Goal: Task Accomplishment & Management: Manage account settings

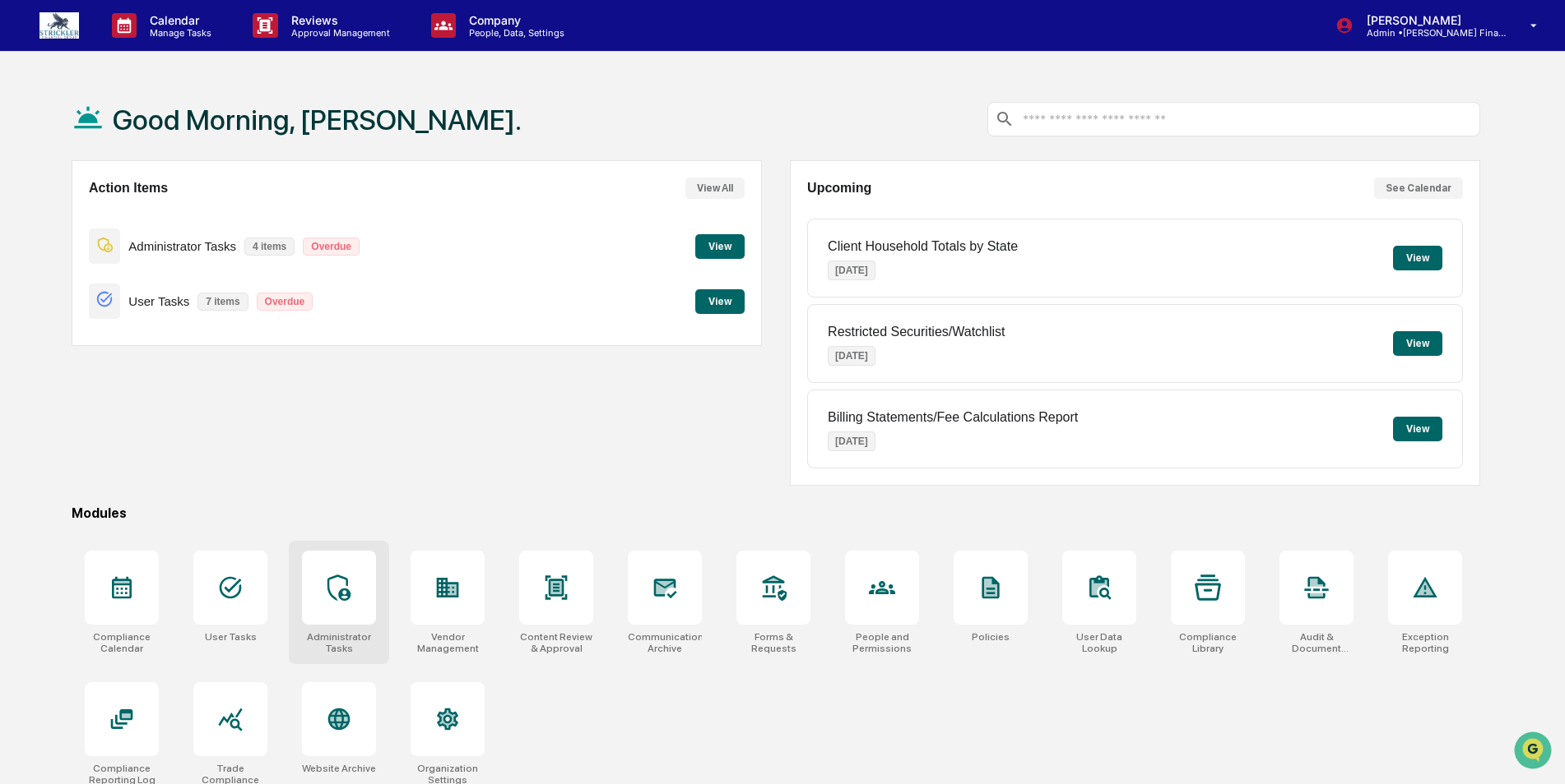
click at [347, 598] on icon at bounding box center [339, 588] width 27 height 27
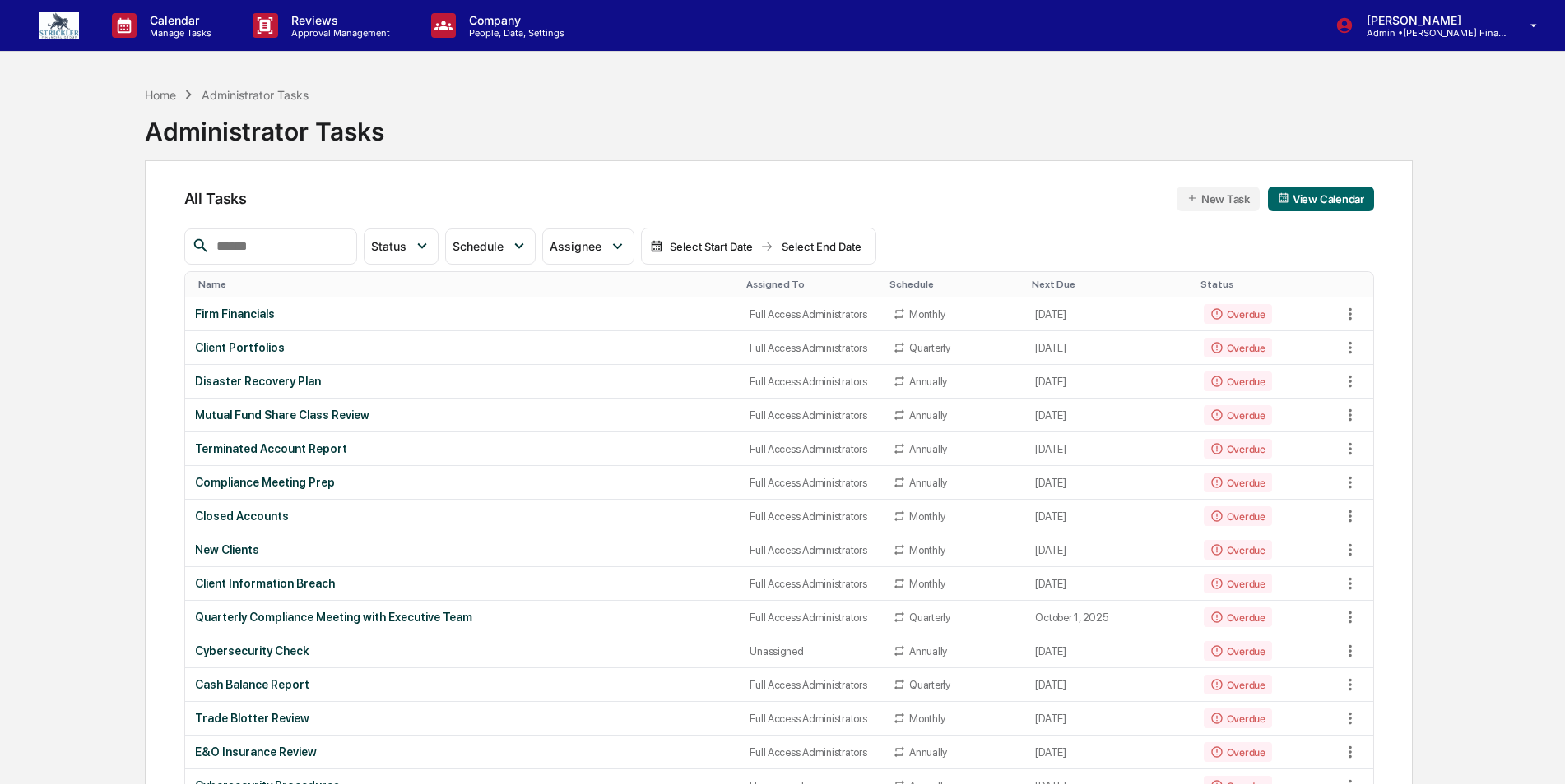
click at [307, 239] on input "text" at bounding box center [280, 246] width 140 height 21
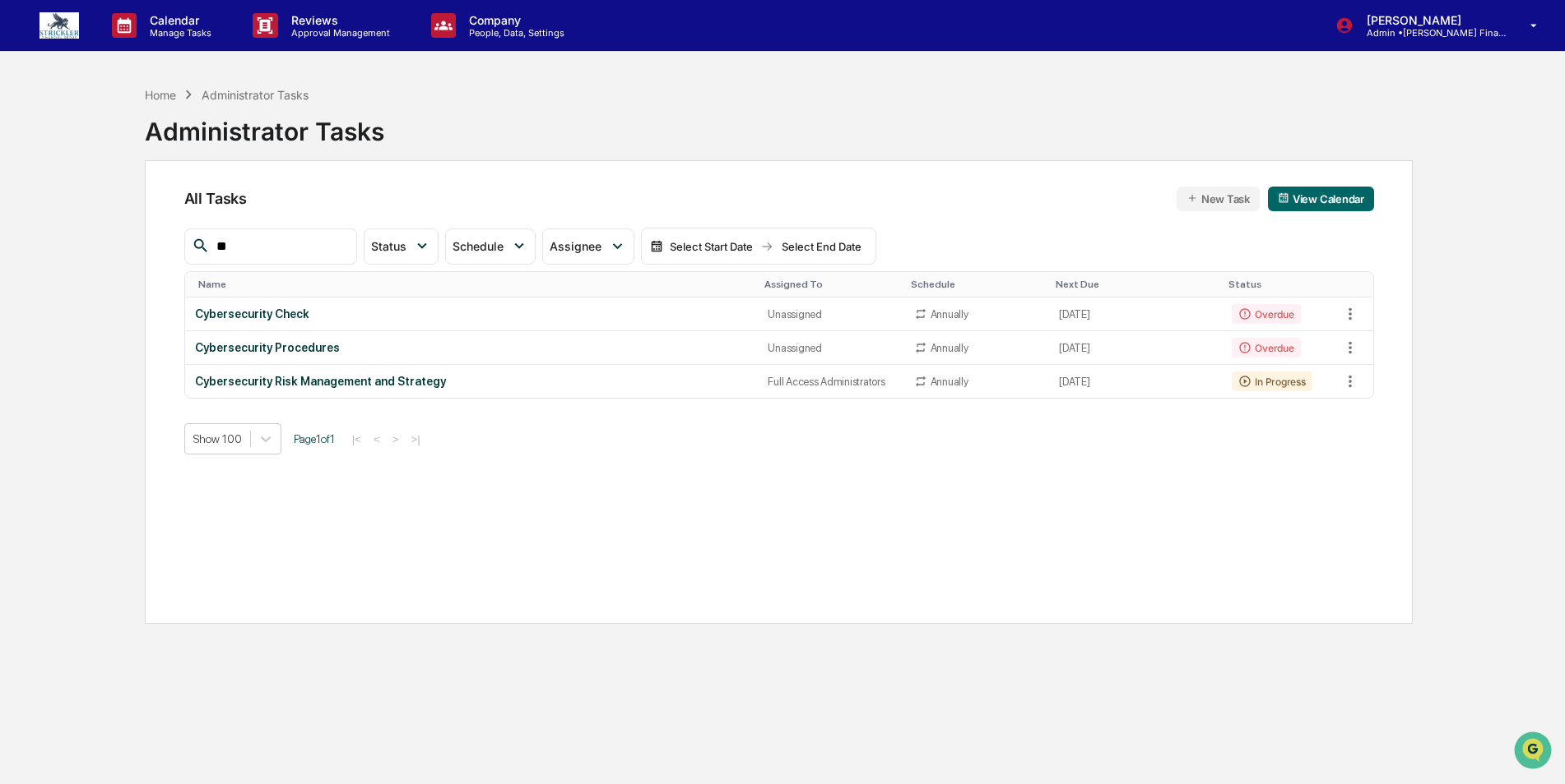
type input "*"
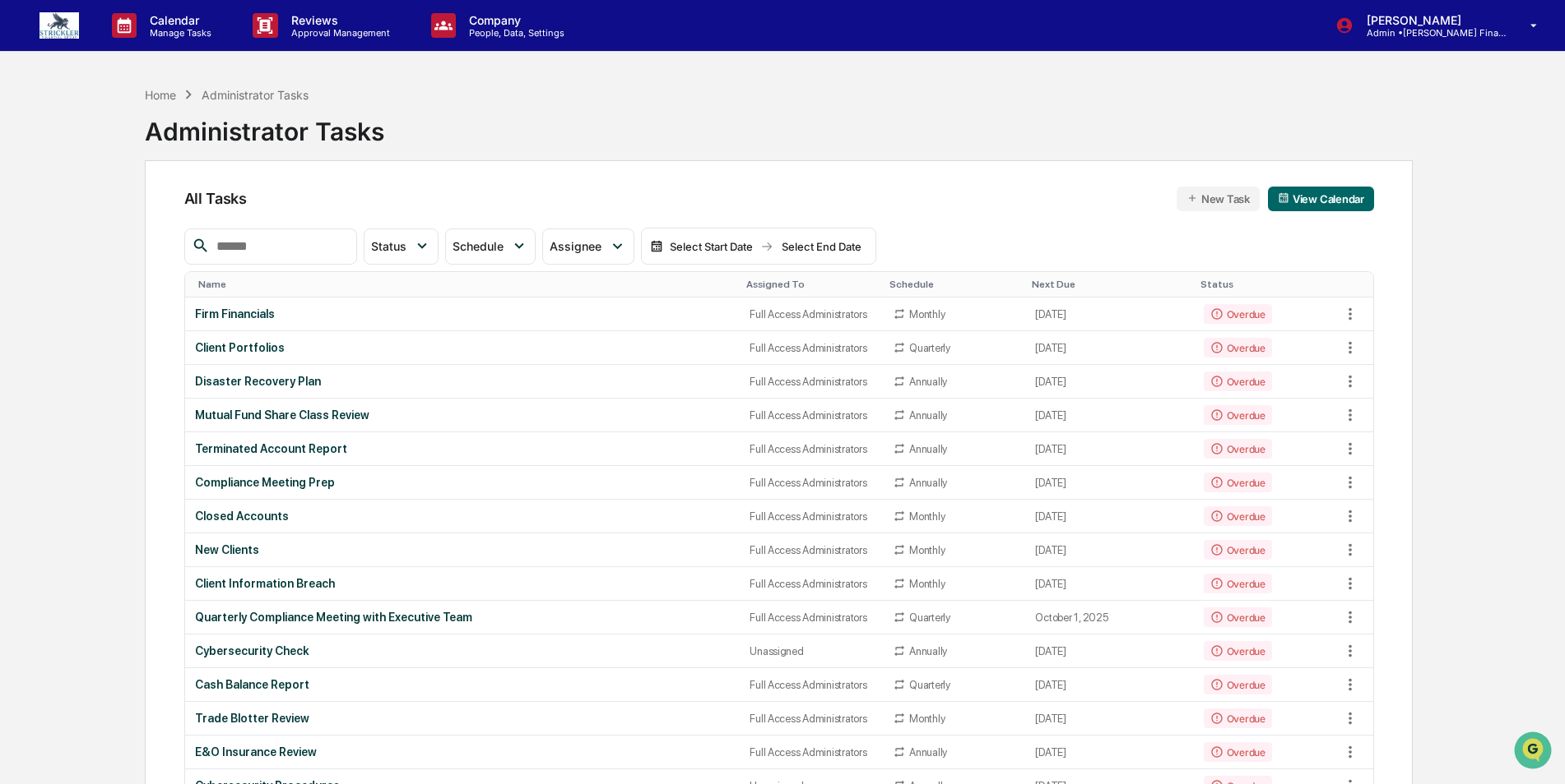
click at [287, 241] on input "text" at bounding box center [280, 246] width 140 height 21
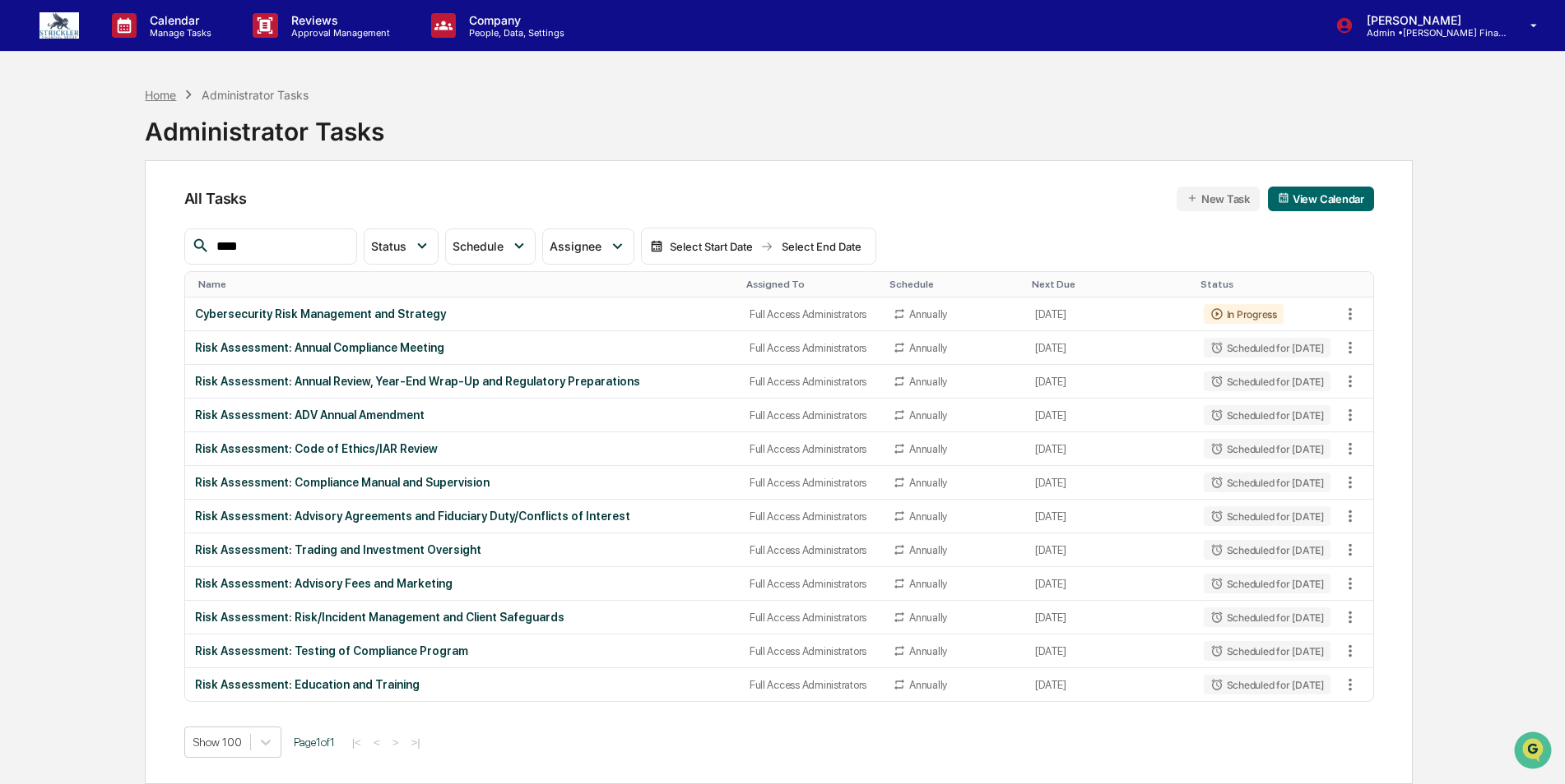
type input "****"
click at [160, 96] on div "Home" at bounding box center [160, 94] width 31 height 14
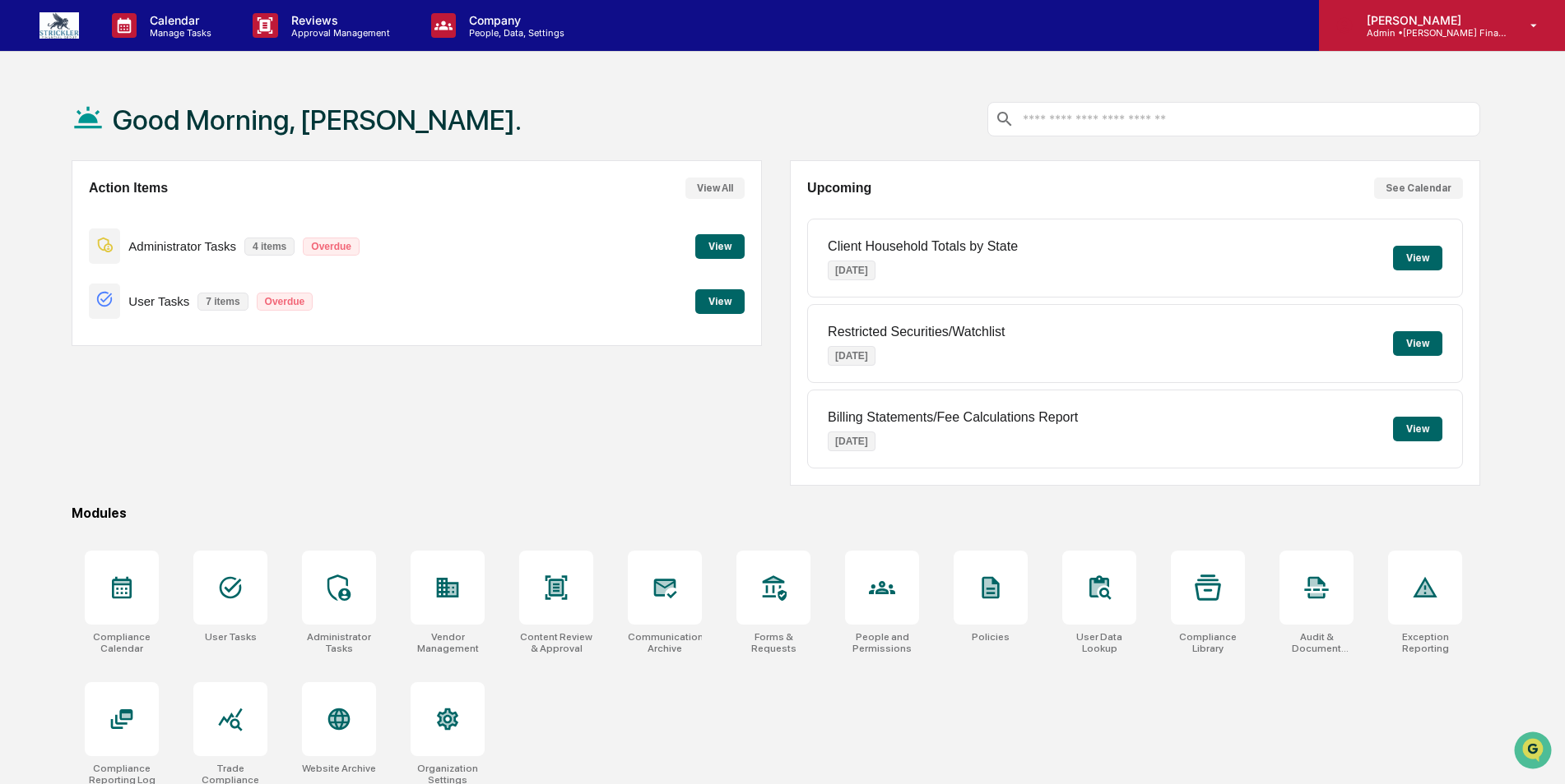
click at [1453, 37] on p "Admin • Strickler Financial Group" at bounding box center [1429, 32] width 153 height 11
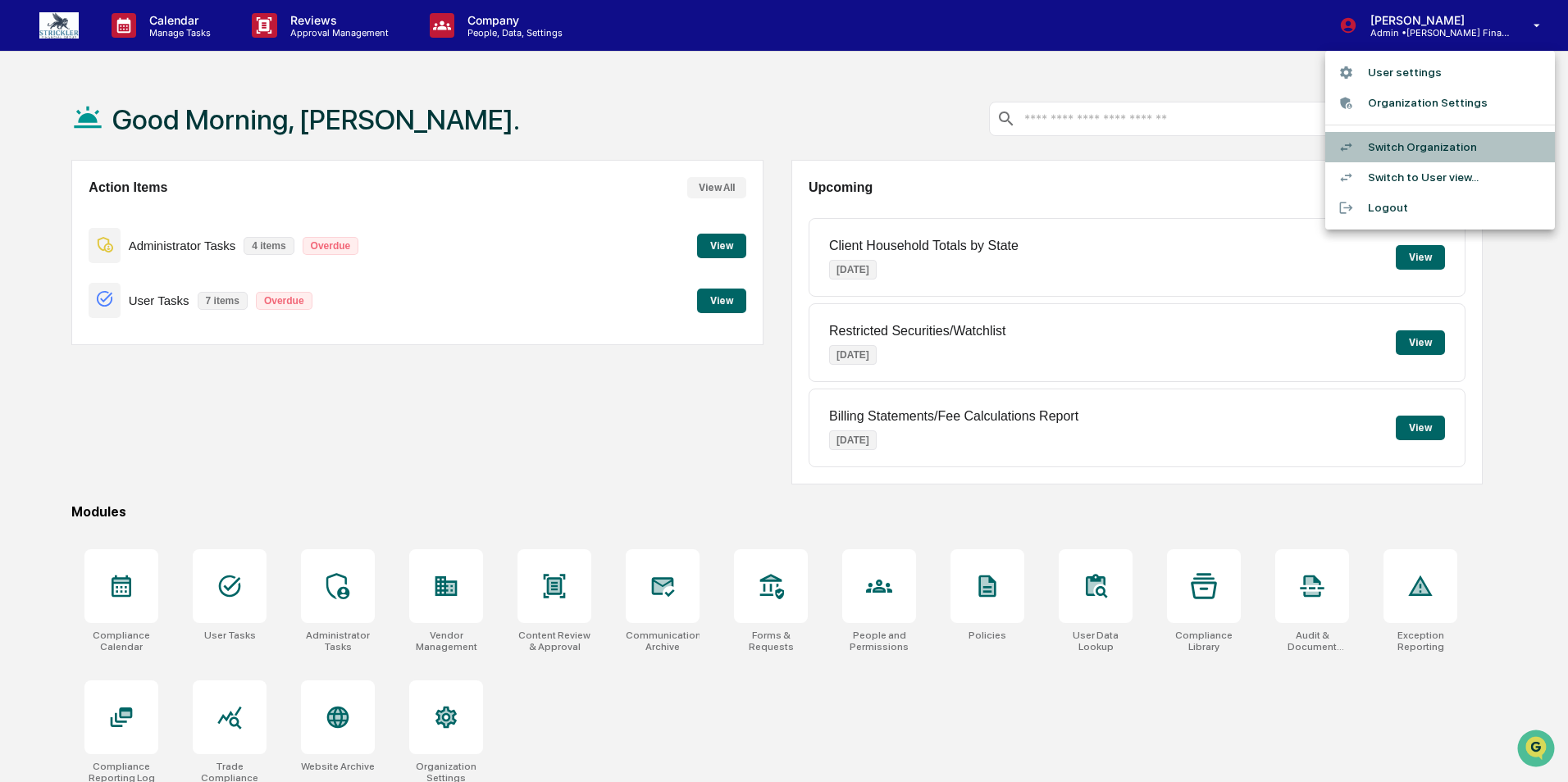
click at [1419, 149] on li "Switch Organization" at bounding box center [1440, 147] width 229 height 30
